Goal: Transaction & Acquisition: Download file/media

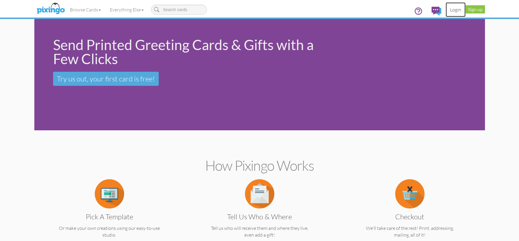
click at [455, 12] on link "Login" at bounding box center [455, 9] width 20 height 15
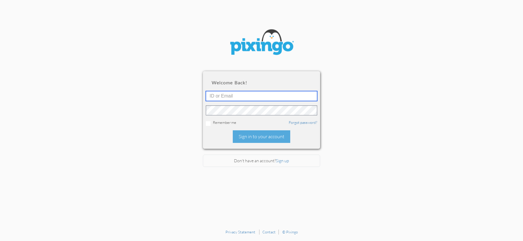
type input "[EMAIL_ADDRESS][DOMAIN_NAME]"
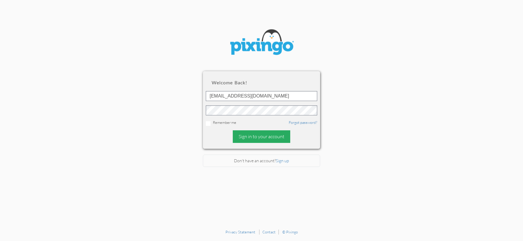
click at [245, 138] on div "Sign in to your account" at bounding box center [261, 136] width 57 height 13
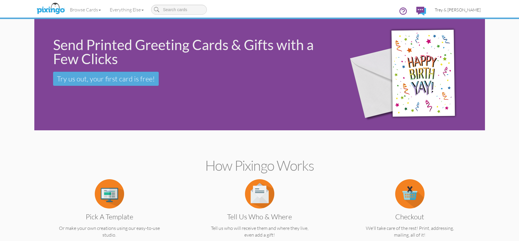
click at [456, 9] on span "Trey & [PERSON_NAME]" at bounding box center [458, 9] width 46 height 5
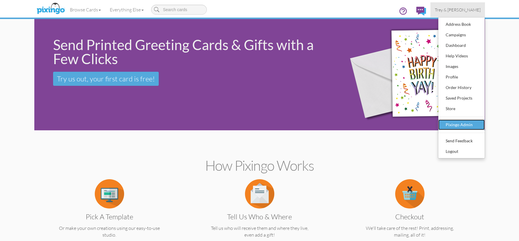
click at [461, 124] on div "Pixingo Admin" at bounding box center [461, 125] width 35 height 9
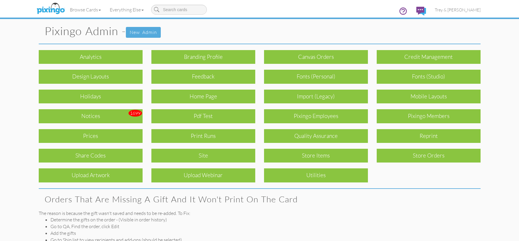
click at [212, 135] on div "Print Runs" at bounding box center [203, 136] width 104 height 14
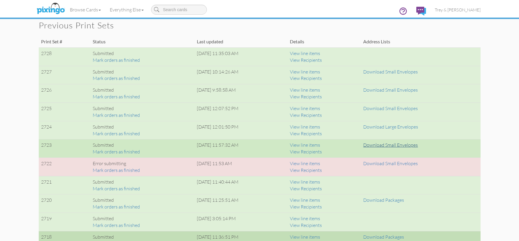
scroll to position [411, 0]
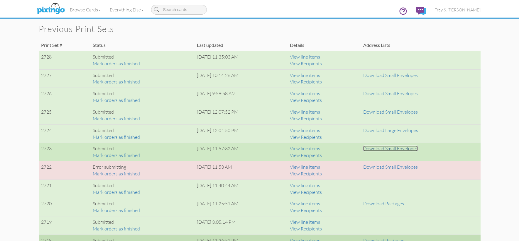
click at [413, 149] on link "Download Small Envelopes" at bounding box center [390, 149] width 55 height 6
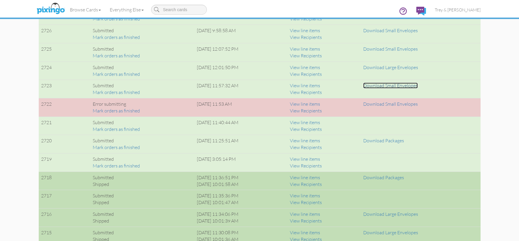
scroll to position [469, 0]
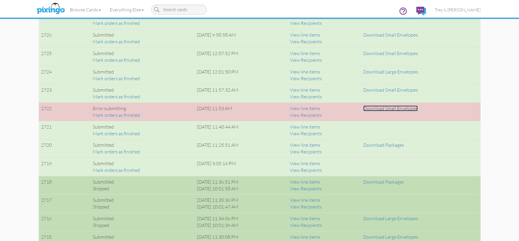
click at [387, 108] on link "Download Small Envelopes" at bounding box center [390, 109] width 55 height 6
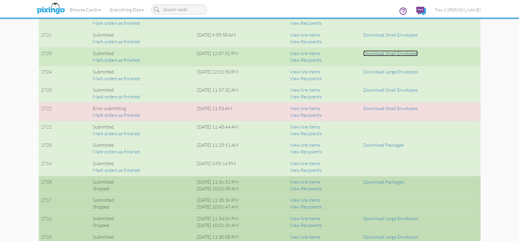
click at [377, 52] on link "Download Small Envelopes" at bounding box center [390, 53] width 55 height 6
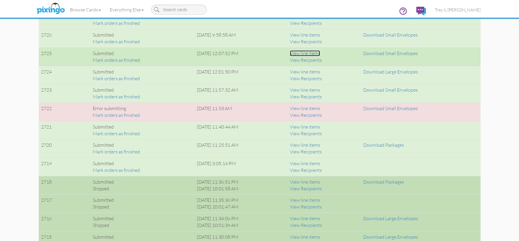
click at [314, 53] on link "View line items" at bounding box center [305, 53] width 30 height 6
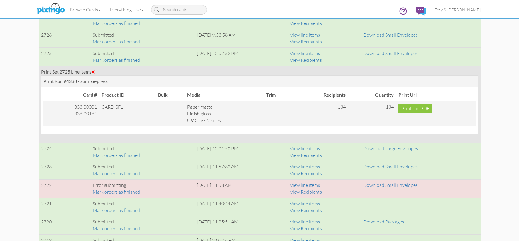
click at [94, 71] on span at bounding box center [92, 71] width 3 height 5
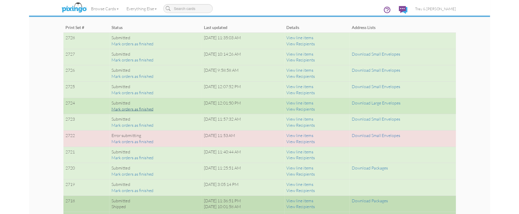
scroll to position [411, 0]
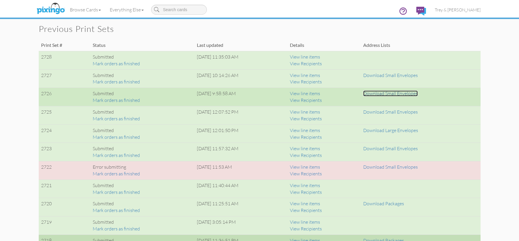
click at [384, 93] on link "Download Small Envelopes" at bounding box center [390, 94] width 55 height 6
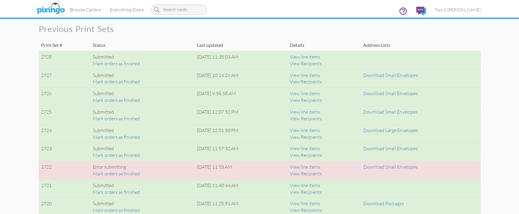
click at [401, 30] on h2 "Previous print sets" at bounding box center [257, 28] width 436 height 9
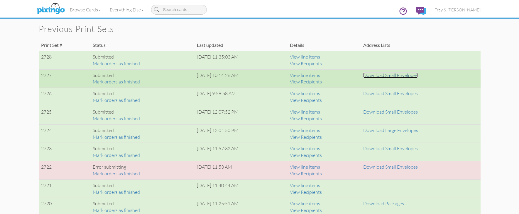
click at [381, 75] on link "Download Small Envelopes" at bounding box center [390, 75] width 55 height 6
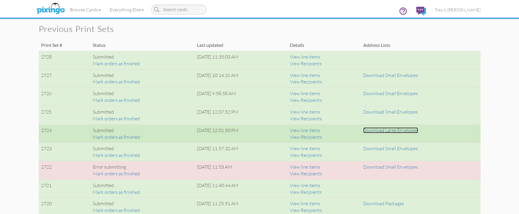
click at [383, 130] on link "Download Large Envelopes" at bounding box center [390, 131] width 55 height 6
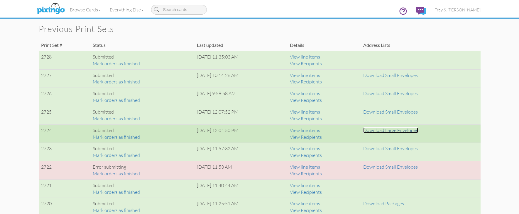
click at [403, 131] on link "Download Large Envelopes" at bounding box center [390, 131] width 55 height 6
